Goal: Task Accomplishment & Management: Manage account settings

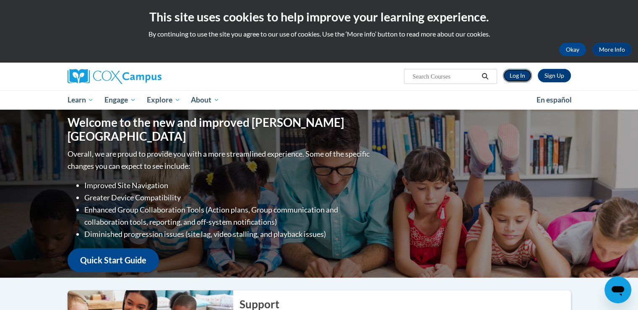
click at [518, 77] on link "Log In" at bounding box center [517, 75] width 29 height 13
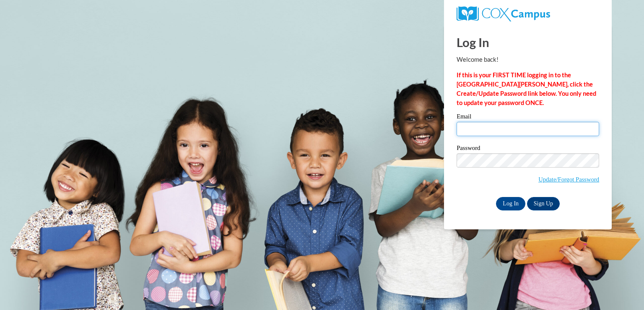
click at [485, 130] on input "Email" at bounding box center [528, 129] width 143 height 14
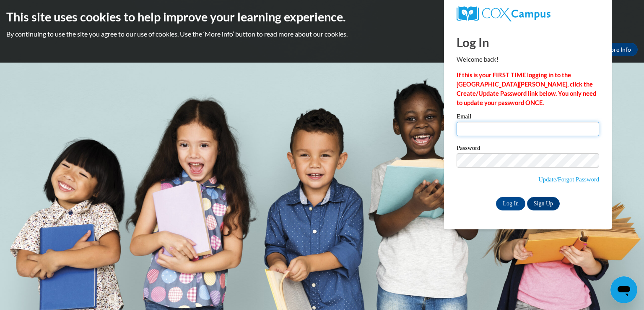
type input "[PERSON_NAME][EMAIL_ADDRESS][PERSON_NAME][DOMAIN_NAME]"
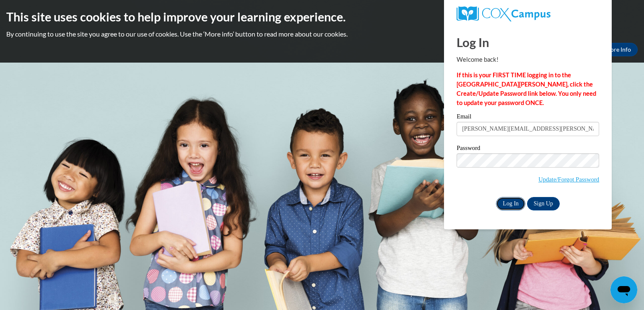
click at [516, 203] on input "Log In" at bounding box center [510, 203] width 29 height 13
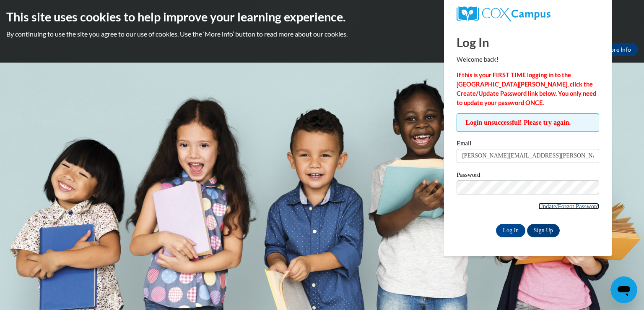
click at [558, 206] on link "Update/Forgot Password" at bounding box center [569, 206] width 61 height 7
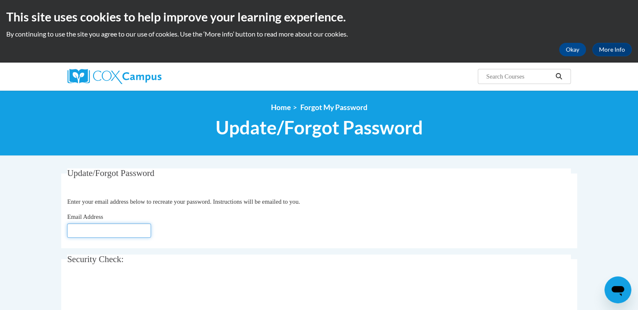
click at [80, 232] on input "Email Address" at bounding box center [109, 230] width 84 height 14
type input "[EMAIL_ADDRESS][DOMAIN_NAME]"
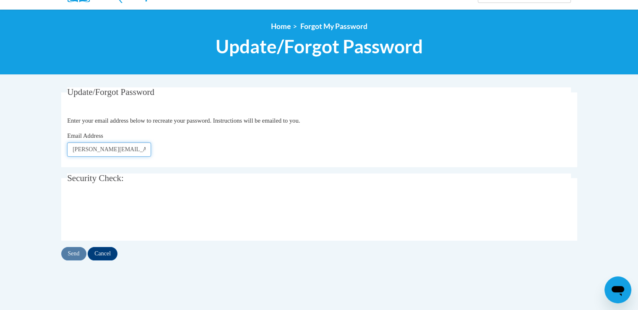
scroll to position [84, 0]
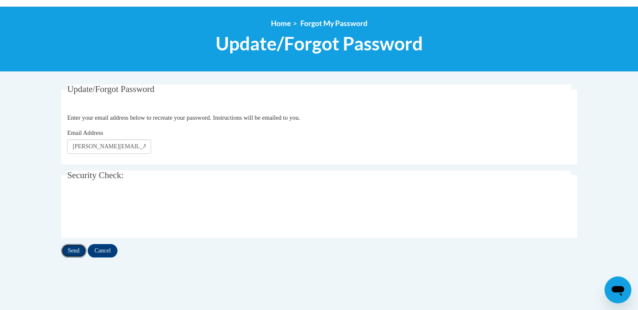
click at [72, 250] on input "Send" at bounding box center [73, 250] width 25 height 13
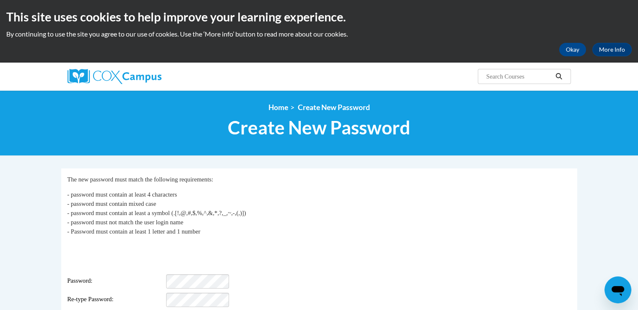
scroll to position [126, 0]
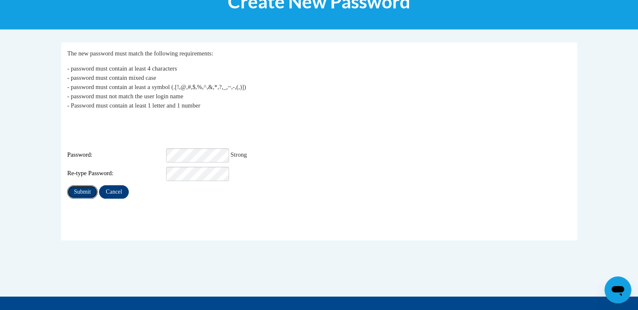
click at [89, 185] on input "Submit" at bounding box center [82, 191] width 30 height 13
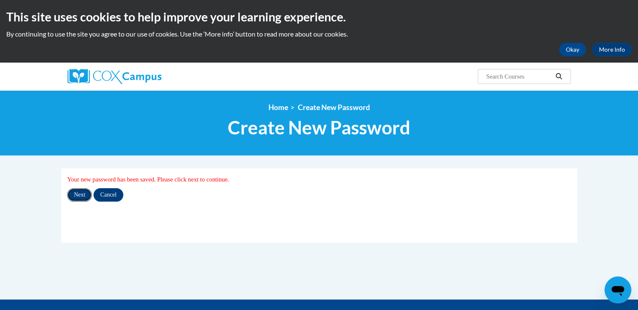
click at [87, 195] on input "Next" at bounding box center [79, 194] width 25 height 13
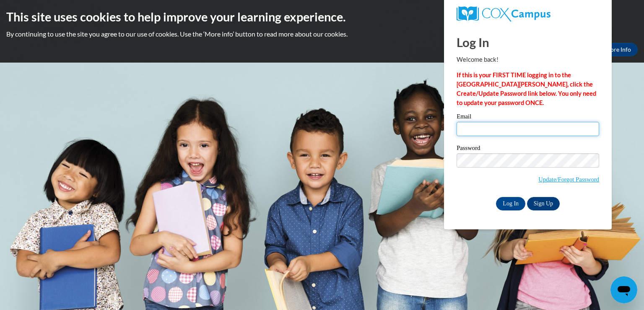
type input "[PERSON_NAME][EMAIL_ADDRESS][PERSON_NAME][DOMAIN_NAME]"
click at [477, 187] on span "Update/Forgot Password" at bounding box center [528, 170] width 143 height 35
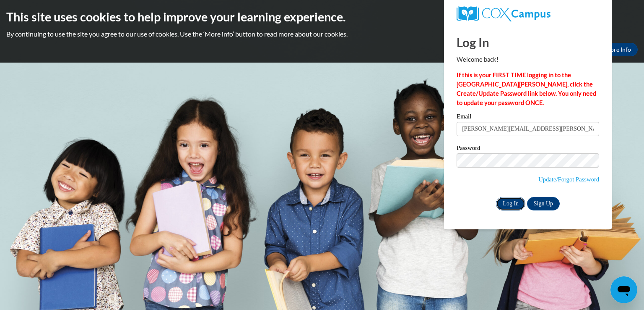
click at [501, 200] on input "Log In" at bounding box center [510, 203] width 29 height 13
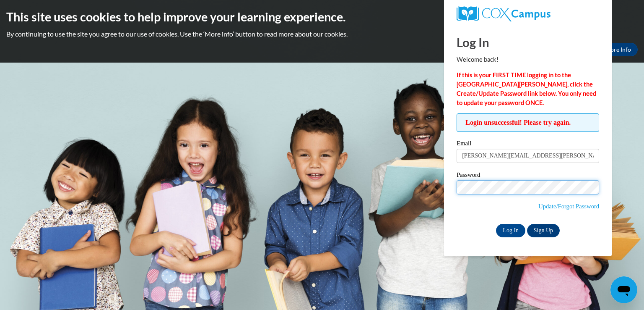
click at [455, 190] on div "Login unsuccessful! Please try again. Please enter your email! Please enter you…" at bounding box center [528, 174] width 155 height 123
click at [477, 206] on span "Update/Forgot Password" at bounding box center [528, 197] width 143 height 35
click at [521, 228] on input "Log In" at bounding box center [510, 230] width 29 height 13
click at [375, 96] on body "This site uses cookies to help improve your learning experience. By continuing …" at bounding box center [322, 155] width 644 height 310
click at [542, 229] on link "Sign Up" at bounding box center [543, 230] width 33 height 13
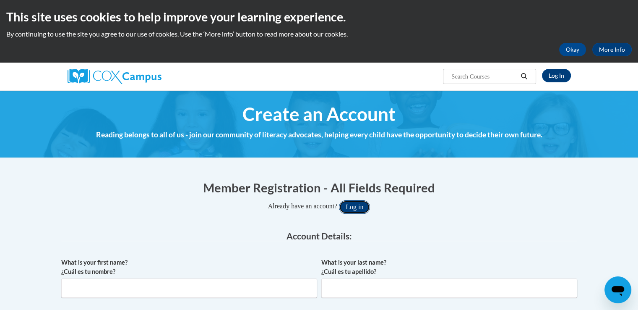
click at [356, 205] on button "Log in" at bounding box center [354, 206] width 31 height 13
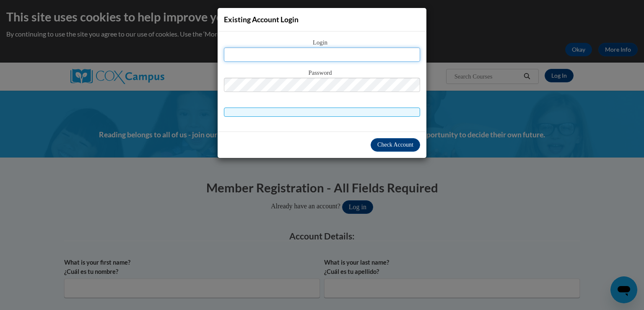
click at [333, 54] on input "text" at bounding box center [322, 54] width 196 height 14
type input "[PERSON_NAME][EMAIL_ADDRESS][PERSON_NAME][DOMAIN_NAME]"
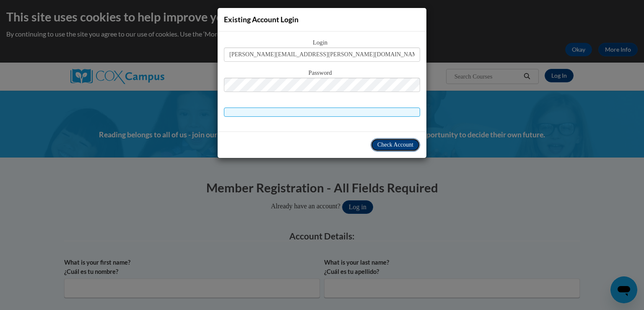
click at [378, 143] on span "Check Account" at bounding box center [396, 144] width 36 height 6
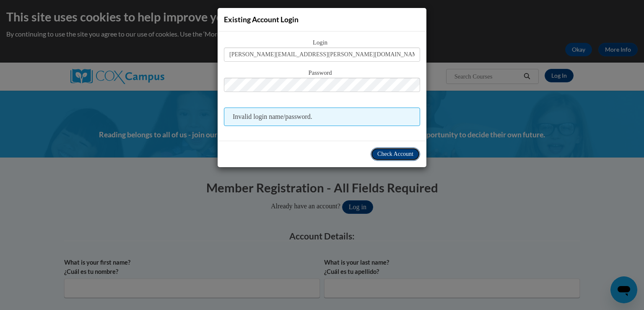
click at [388, 154] on span "Check Account" at bounding box center [396, 154] width 36 height 6
click at [461, 160] on div "Existing Account Login Login wanda.denton@ndo.org Password Invalid login name/p…" at bounding box center [322, 155] width 644 height 310
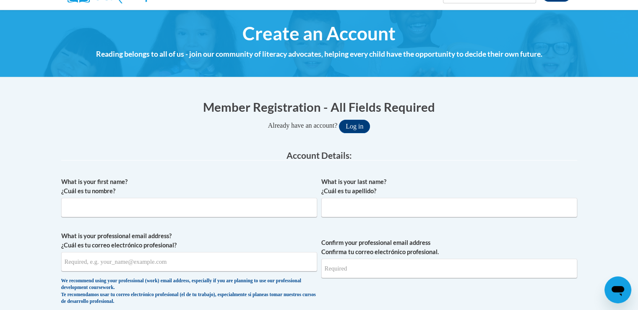
scroll to position [84, 0]
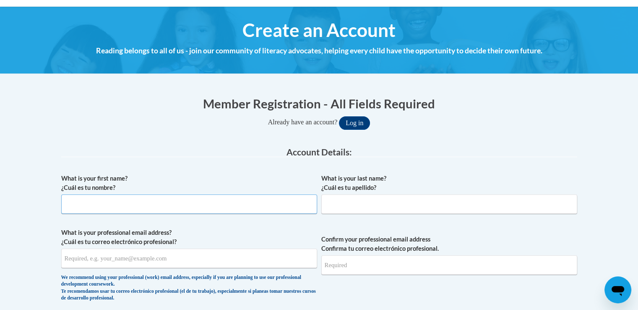
click at [125, 209] on input "What is your first name? ¿Cuál es tu nombre?" at bounding box center [189, 203] width 256 height 19
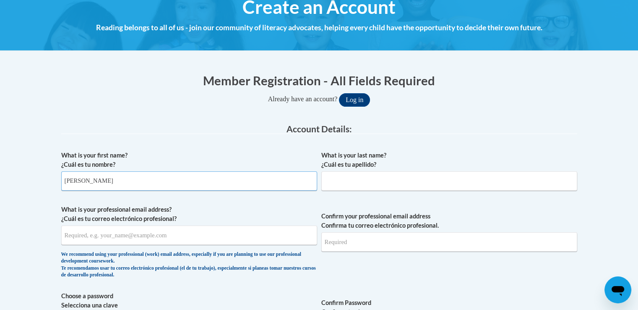
scroll to position [126, 0]
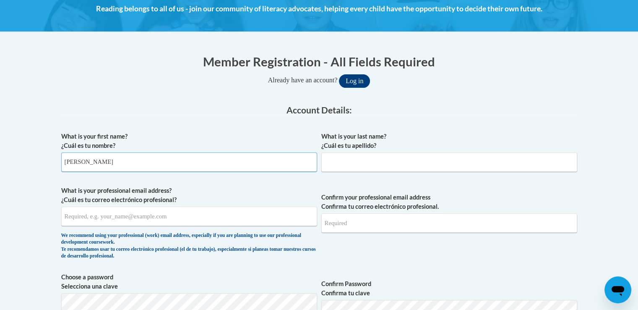
type input "Wanda"
click at [104, 218] on input "What is your professional email address? ¿Cuál es tu correo electrónico profesi…" at bounding box center [189, 215] width 256 height 19
type input "[PERSON_NAME][EMAIL_ADDRESS][PERSON_NAME][DOMAIN_NAME]"
type input "Denton"
type input "[PERSON_NAME][EMAIL_ADDRESS][PERSON_NAME][DOMAIN_NAME]"
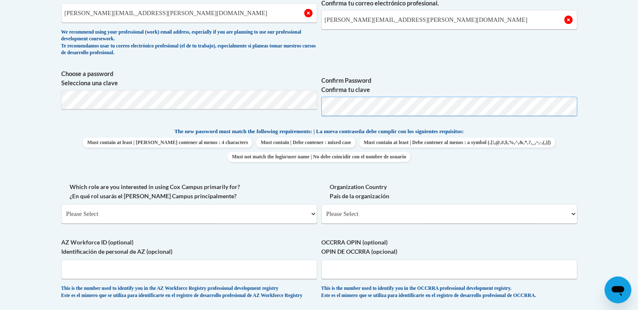
scroll to position [336, 0]
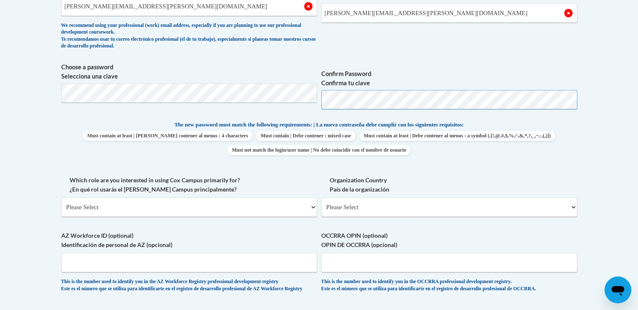
click at [314, 101] on span "Choose a password Selecciona una clave Confirm Password Confirma tu clave" at bounding box center [319, 89] width 516 height 53
click at [311, 73] on label "Choose a password Selecciona una clave" at bounding box center [189, 72] width 256 height 18
click at [488, 155] on span "Must contain at least | Debe contener al menos : 4 characters Must contain | De…" at bounding box center [319, 142] width 516 height 24
click at [215, 216] on select "Please Select College/University | Colegio/Universidad Community/Nonprofit Part…" at bounding box center [189, 206] width 256 height 19
select select "fbf2d438-af2f-41f8-98f1-81c410e29de3"
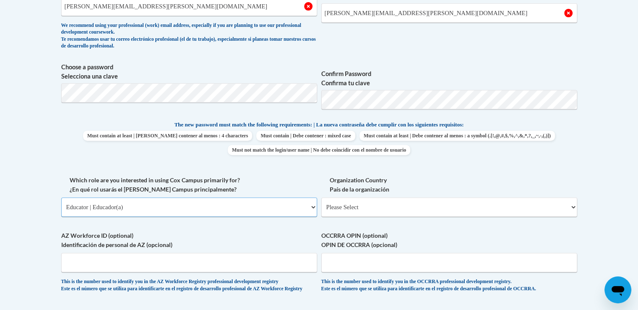
click at [61, 216] on select "Please Select College/University | Colegio/Universidad Community/Nonprofit Part…" at bounding box center [189, 206] width 256 height 19
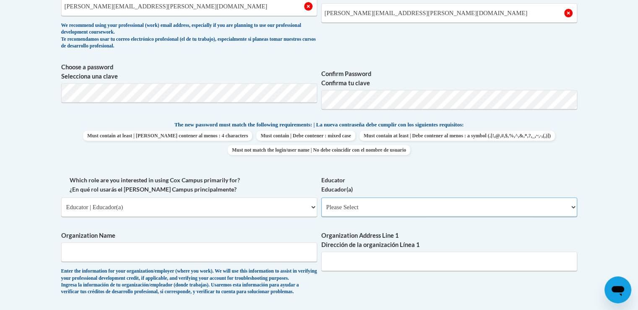
click at [349, 216] on select "Please Select Early Learning/Daycare Teacher/Family Home Care Provider | Maestr…" at bounding box center [449, 206] width 256 height 19
select select "11a86997-7122-4e2e-80c7-11975180ece4"
click at [321, 216] on select "Please Select Early Learning/Daycare Teacher/Family Home Care Provider | Maestr…" at bounding box center [449, 206] width 256 height 19
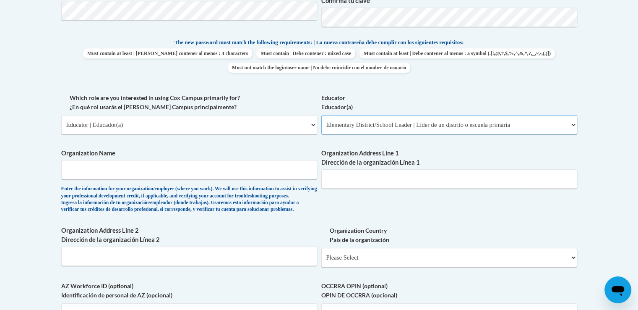
scroll to position [420, 0]
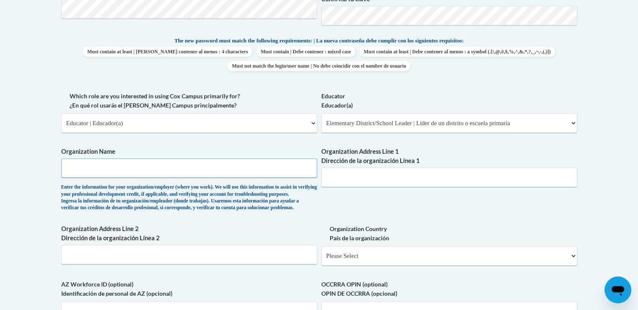
click at [136, 177] on input "Organization Name" at bounding box center [189, 167] width 256 height 19
type input "Habersham Head Start & PreK"
type input "291 Light Street"
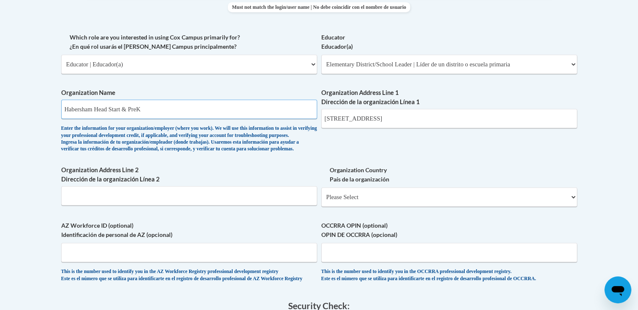
scroll to position [545, 0]
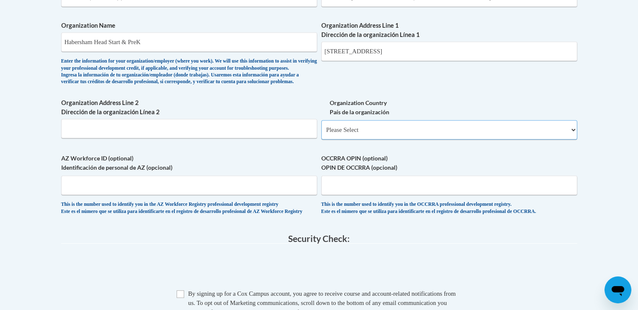
click at [407, 139] on select "Please Select United States | Estados Unidos Outside of the United States | Fue…" at bounding box center [449, 129] width 256 height 19
select select "ad49bcad-a171-4b2e-b99c-48b446064914"
click at [321, 139] on select "Please Select United States | Estados Unidos Outside of the United States | Fue…" at bounding box center [449, 129] width 256 height 19
select select
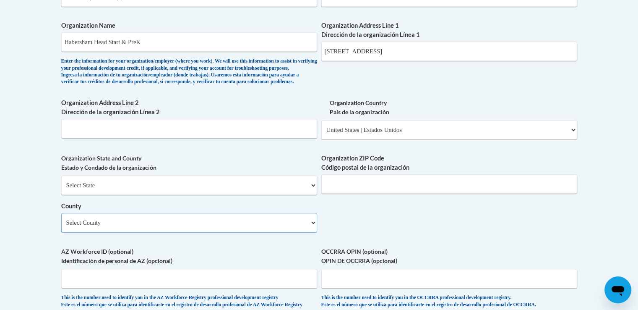
click at [143, 232] on select "Select County Appling Atkinson Bacon Baker Baldwin Banks Barrow Bartow Ben Hill…" at bounding box center [189, 222] width 256 height 19
select select "Habersham"
click at [61, 232] on select "Select County Appling Atkinson Bacon Baker Baldwin Banks Barrow Bartow Ben Hill…" at bounding box center [189, 222] width 256 height 19
click at [384, 193] on input "Organization ZIP Code Código postal de la organización" at bounding box center [449, 183] width 256 height 19
type input "30511"
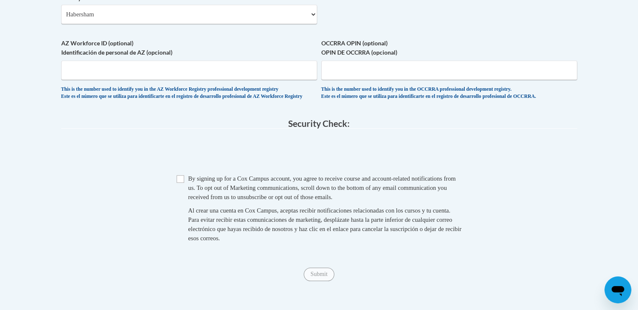
scroll to position [755, 0]
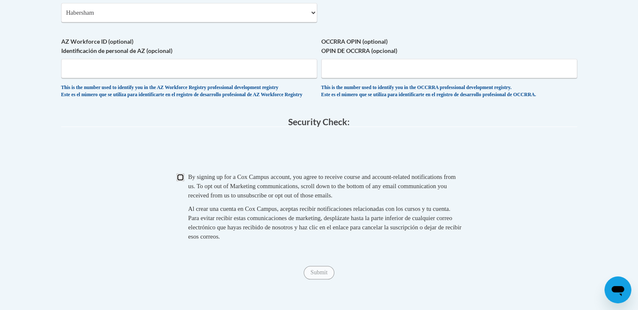
click at [178, 181] on input "Checkbox" at bounding box center [181, 177] width 8 height 8
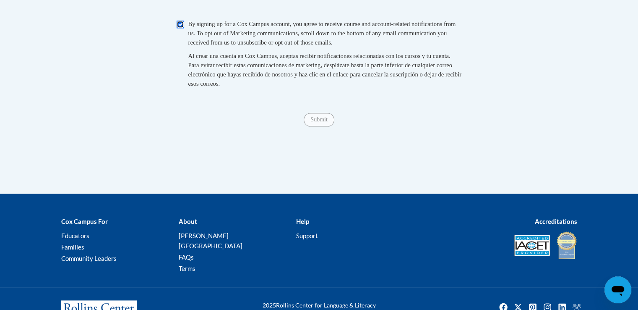
scroll to position [923, 0]
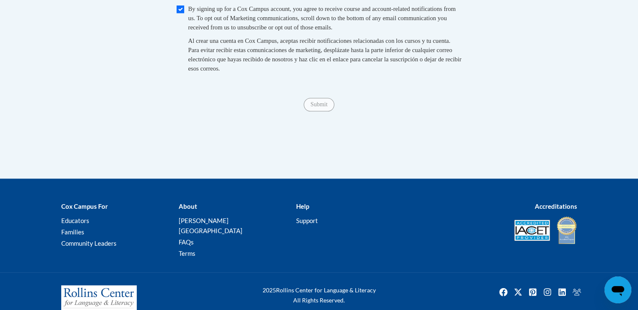
click at [376, 92] on fieldset "Security Check: Enter the security code + = TextBox Checkbox" at bounding box center [319, 20] width 516 height 143
drag, startPoint x: 363, startPoint y: 101, endPoint x: 363, endPoint y: 94, distance: 7.1
click at [363, 77] on div "By signing up for a Cox Campus account, you agree to receive course and account…" at bounding box center [325, 40] width 274 height 73
click at [242, 32] on div "By signing up for a Cox Campus account, you agree to receive course and account…" at bounding box center [325, 18] width 274 height 28
click at [250, 31] on span "By signing up for a Cox Campus account, you agree to receive course and account…" at bounding box center [322, 17] width 268 height 25
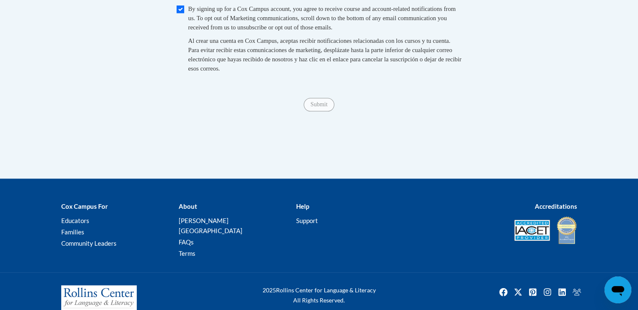
scroll to position [755, 0]
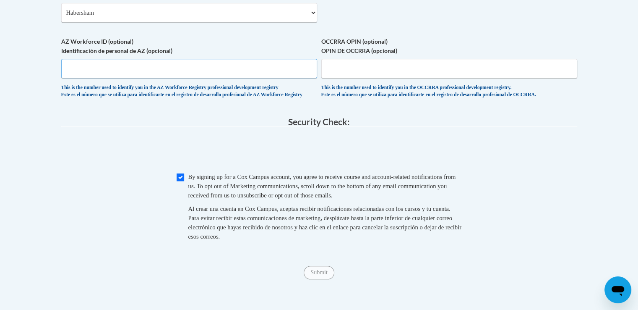
click at [143, 78] on input "AZ Workforce ID (optional) Identificación de personal de AZ (opcional)" at bounding box center [189, 68] width 256 height 19
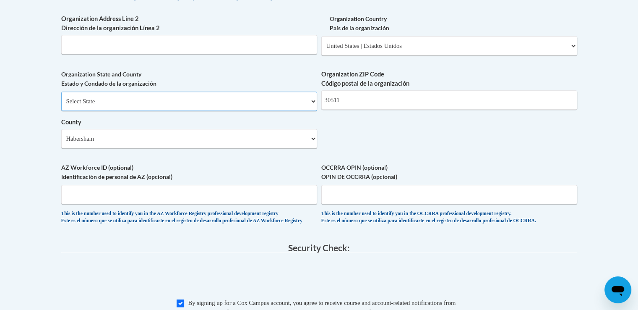
click at [115, 111] on select "Select State Alabama Alaska Arizona Arkansas California Colorado Connecticut De…" at bounding box center [189, 100] width 256 height 19
click at [61, 111] on select "Select State Alabama Alaska Arizona Arkansas California Colorado Connecticut De…" at bounding box center [189, 100] width 256 height 19
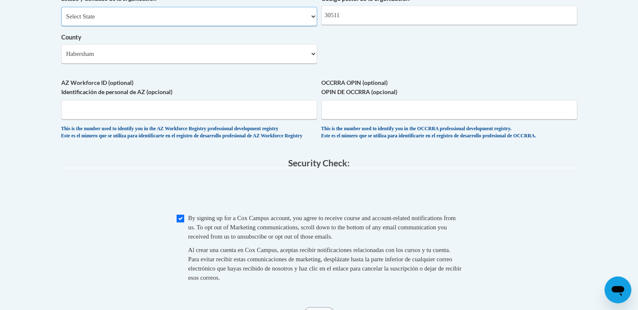
scroll to position [797, 0]
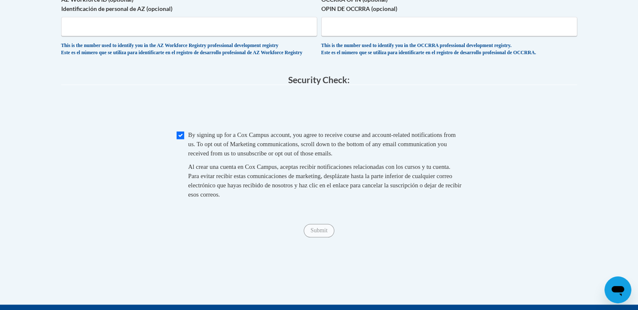
click at [184, 202] on span "Checkbox By signing up for a Cox Campus account, you agree to receive course an…" at bounding box center [319, 168] width 285 height 77
click at [180, 139] on input "Checkbox" at bounding box center [181, 135] width 8 height 8
checkbox input "true"
click at [208, 126] on span "0cAFcWeA6XvjAnm0LQauOFMXEjREGK07RZ4tnqqcBVcnjugTr68lUA_TO8crCqiOQWXVZXwUL9CIanU…" at bounding box center [319, 109] width 516 height 33
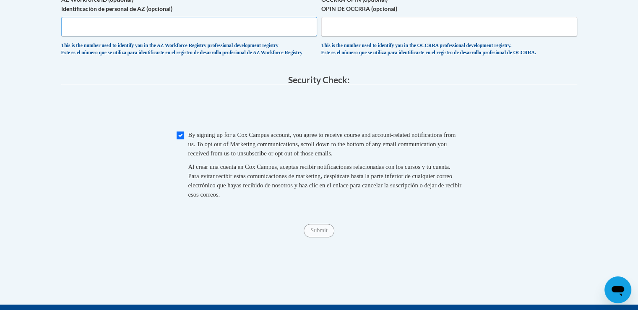
click at [221, 36] on input "AZ Workforce ID (optional) Identificación de personal de AZ (opcional)" at bounding box center [189, 26] width 256 height 19
click at [89, 36] on input "AZ Workforce ID (optional) Identificación de personal de AZ (opcional)" at bounding box center [189, 26] width 256 height 19
type input "14234"
click at [342, 36] on input "OCCRRA OPIN (optional) OPIN DE OCCRRA (opcional)" at bounding box center [449, 26] width 256 height 19
click at [354, 36] on input "OCCRRA OPIN (optional) OPIN DE OCCRRA (opcional)" at bounding box center [449, 26] width 256 height 19
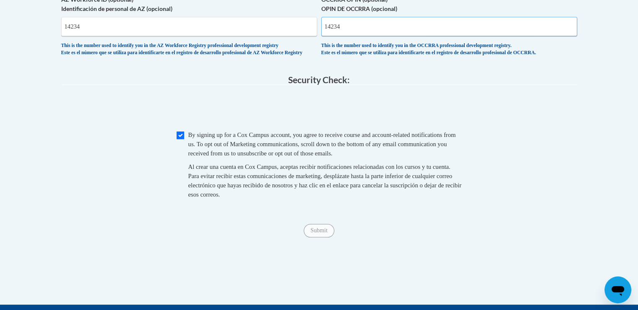
type input "14234"
click at [112, 56] on span "AZ Workforce ID (optional) Identificación de personal de AZ (opcional) 14234 Th…" at bounding box center [189, 25] width 256 height 61
click at [208, 126] on span "0cAFcWeA5SLvPokMoknsJToyKvFTKZppZGVSLY4braOg0T-omtv0LfL9PYCUjmoLDVpfYe0x-vK1v_r…" at bounding box center [319, 109] width 516 height 33
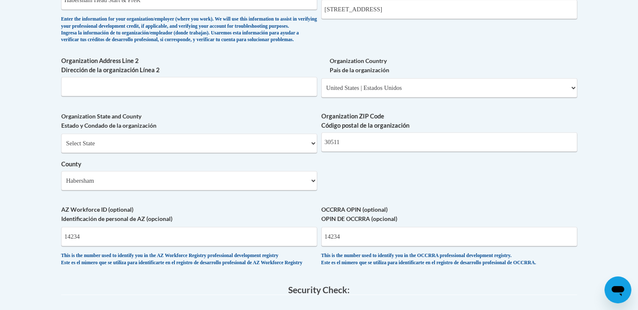
scroll to position [587, 0]
click at [181, 10] on input "Habersham Head Start & PreK" at bounding box center [189, -1] width 256 height 19
click at [168, 10] on input "Habersham Head Start & PreK" at bounding box center [189, -1] width 256 height 19
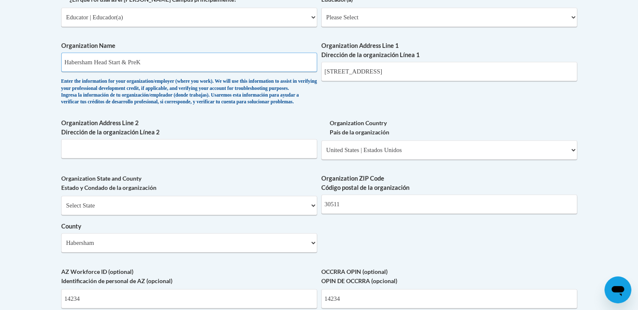
scroll to position [461, 0]
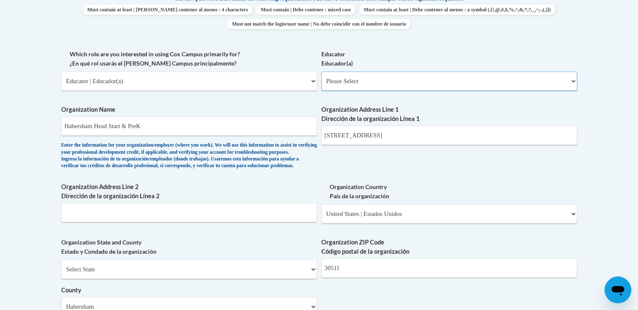
click at [369, 91] on select "Please Select Early Learning/Daycare Teacher/Family Home Care Provider | Maestr…" at bounding box center [449, 80] width 256 height 19
select select "11a86997-7122-4e2e-80c7-11975180ece4"
click at [321, 91] on select "Please Select Early Learning/Daycare Teacher/Family Home Care Provider | Maestr…" at bounding box center [449, 80] width 256 height 19
select select "null"
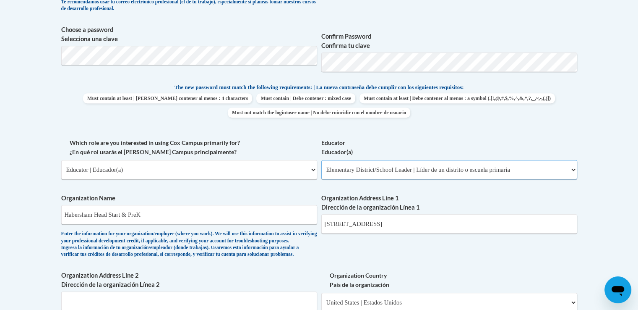
scroll to position [369, 0]
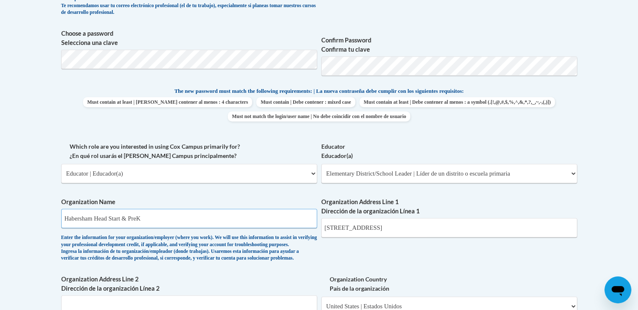
click at [193, 228] on input "Habersham Head Start & PreK" at bounding box center [189, 217] width 256 height 19
type input "H"
type input "Habersham Head Start & PreK"
click at [427, 237] on input "291 Light Street" at bounding box center [449, 227] width 256 height 19
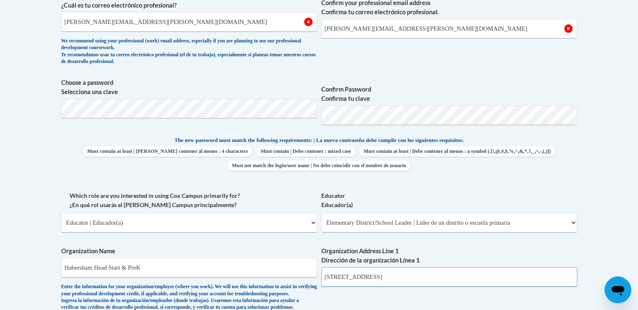
scroll to position [201, 0]
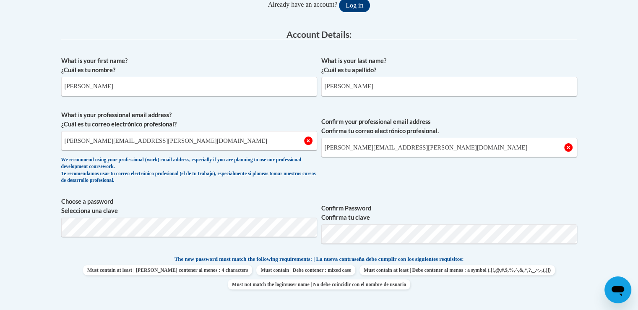
type input "291 Light Street"
click at [384, 81] on input "Denton" at bounding box center [449, 86] width 256 height 19
type input "Denton"
click at [169, 138] on input "[PERSON_NAME][EMAIL_ADDRESS][PERSON_NAME][DOMAIN_NAME]" at bounding box center [189, 140] width 256 height 19
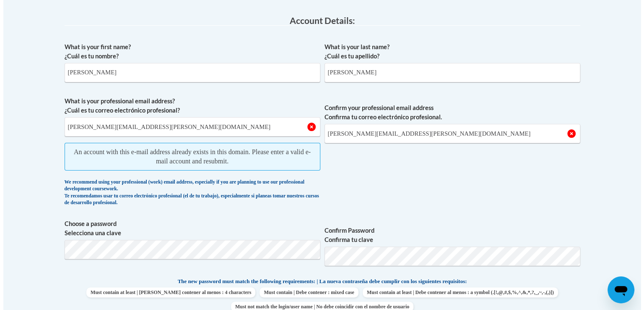
scroll to position [188, 0]
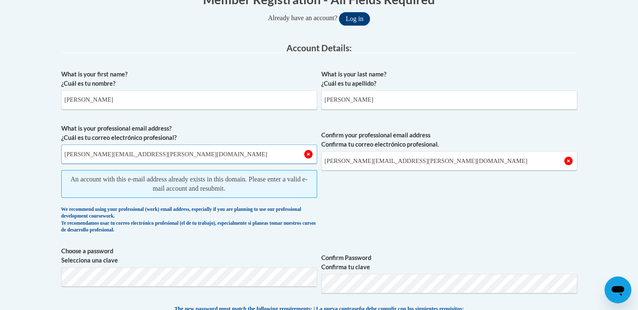
click at [154, 156] on input "[PERSON_NAME][EMAIL_ADDRESS][PERSON_NAME][DOMAIN_NAME]" at bounding box center [189, 153] width 256 height 19
type input "[PERSON_NAME][EMAIL_ADDRESS][PERSON_NAME][DOMAIN_NAME]"
click at [422, 160] on input "[PERSON_NAME][EMAIL_ADDRESS][PERSON_NAME][DOMAIN_NAME]" at bounding box center [449, 160] width 256 height 19
type input "[PERSON_NAME][EMAIL_ADDRESS][PERSON_NAME][DOMAIN_NAME]"
click at [349, 216] on span "Confirm your professional email address Confirma tu correo electrónico profesio…" at bounding box center [449, 181] width 256 height 114
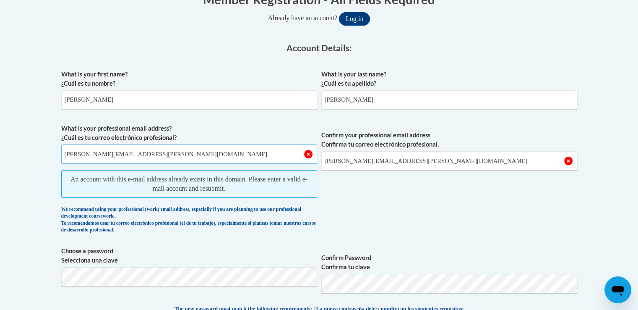
click at [152, 151] on input "[PERSON_NAME][EMAIL_ADDRESS][PERSON_NAME][DOMAIN_NAME]" at bounding box center [189, 153] width 256 height 19
click at [362, 16] on button "Log in" at bounding box center [354, 18] width 31 height 13
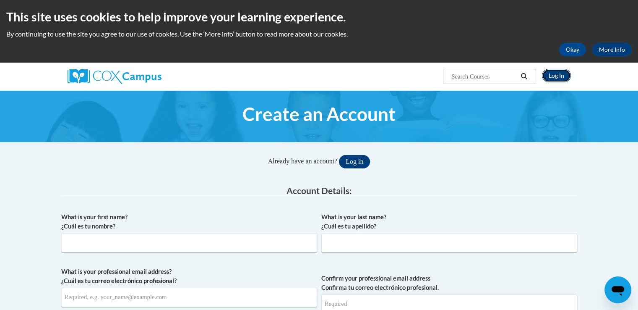
click at [556, 78] on link "Log In" at bounding box center [556, 75] width 29 height 13
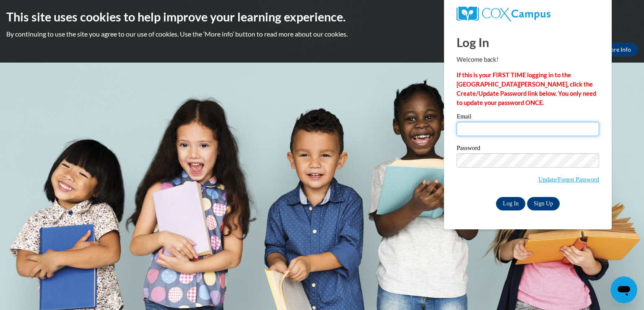
type input "[EMAIL_ADDRESS][DOMAIN_NAME]"
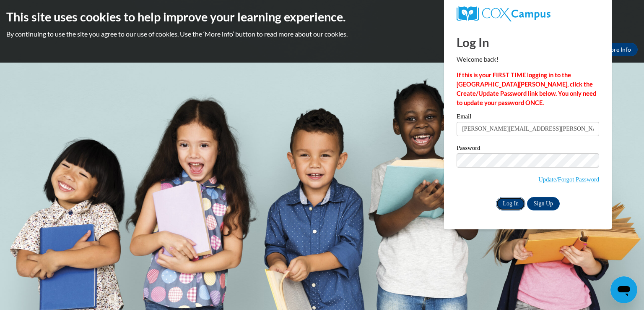
click at [509, 202] on input "Log In" at bounding box center [510, 203] width 29 height 13
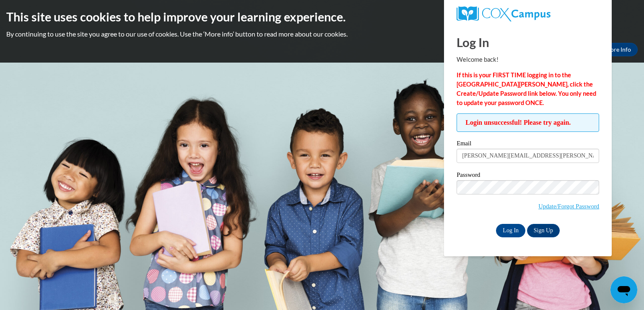
click at [481, 219] on div "Password Update/Forgot Password" at bounding box center [528, 197] width 143 height 50
click at [515, 227] on input "Log In" at bounding box center [510, 230] width 29 height 13
click at [482, 211] on span "Update/Forgot Password" at bounding box center [528, 197] width 143 height 35
click at [508, 227] on input "Log In" at bounding box center [510, 230] width 29 height 13
click at [555, 205] on link "Update/Forgot Password" at bounding box center [569, 206] width 61 height 7
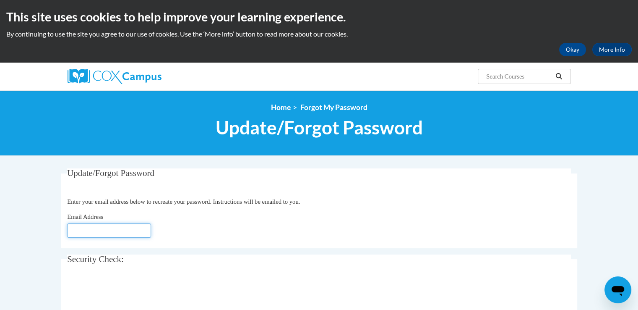
click at [111, 230] on input "Email Address" at bounding box center [109, 230] width 84 height 14
type input "[PERSON_NAME][EMAIL_ADDRESS][PERSON_NAME][DOMAIN_NAME]"
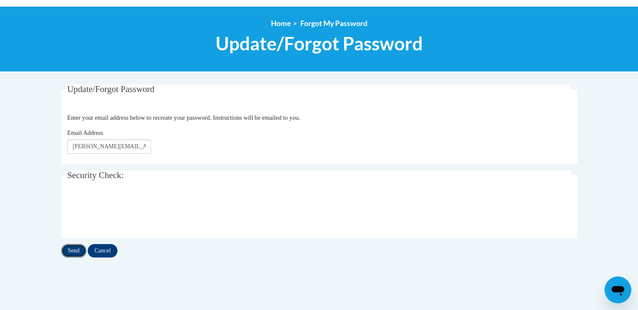
click at [75, 250] on input "Send" at bounding box center [73, 250] width 25 height 13
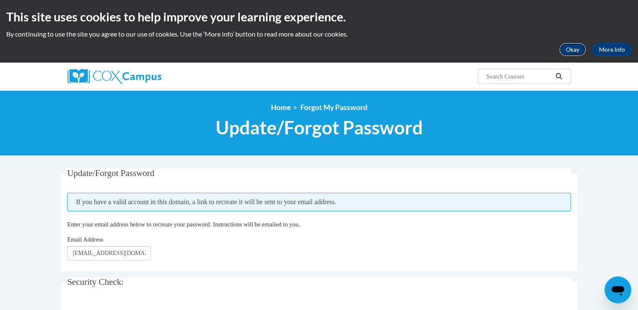
click at [570, 47] on button "Okay" at bounding box center [572, 49] width 27 height 13
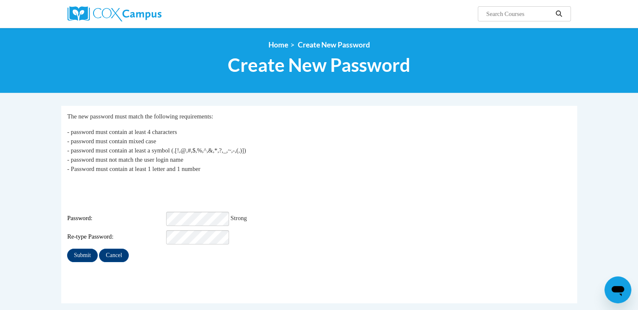
click at [304, 230] on div "Re-type Password:" at bounding box center [319, 237] width 504 height 14
click at [86, 248] on input "Submit" at bounding box center [82, 254] width 30 height 13
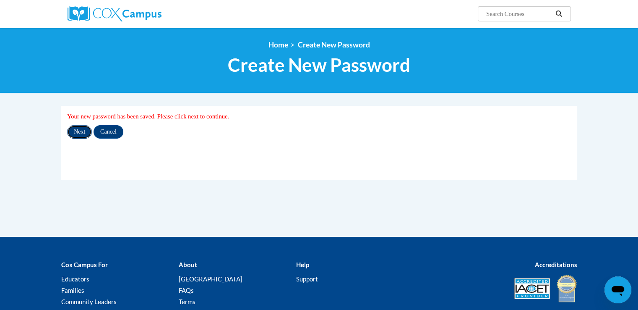
click at [80, 135] on input "Next" at bounding box center [79, 131] width 25 height 13
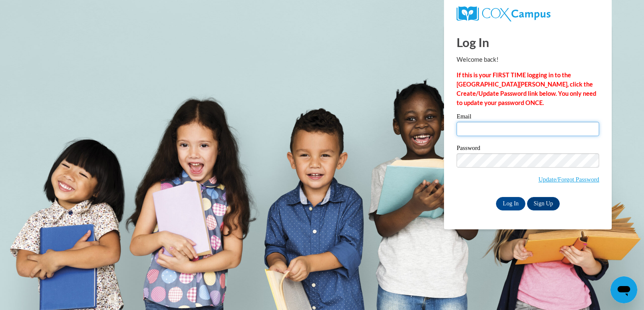
click at [522, 128] on input "Email" at bounding box center [528, 129] width 143 height 14
type input "[PERSON_NAME][EMAIL_ADDRESS][PERSON_NAME][DOMAIN_NAME]"
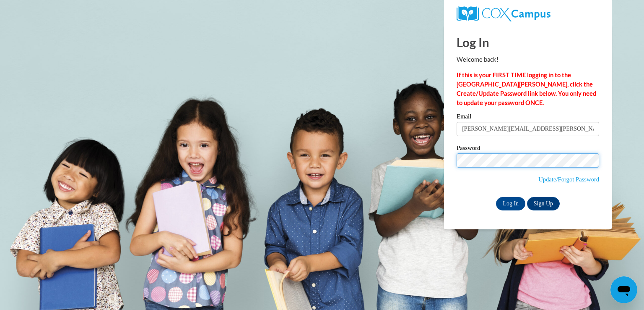
click at [435, 157] on body "Log In Welcome back! If this is your FIRST TIME logging in to the NEW Cox Campu…" at bounding box center [322, 155] width 644 height 310
click at [460, 182] on span "Update/Forgot Password" at bounding box center [528, 170] width 143 height 35
click at [511, 205] on input "Log In" at bounding box center [510, 203] width 29 height 13
